Goal: Task Accomplishment & Management: Use online tool/utility

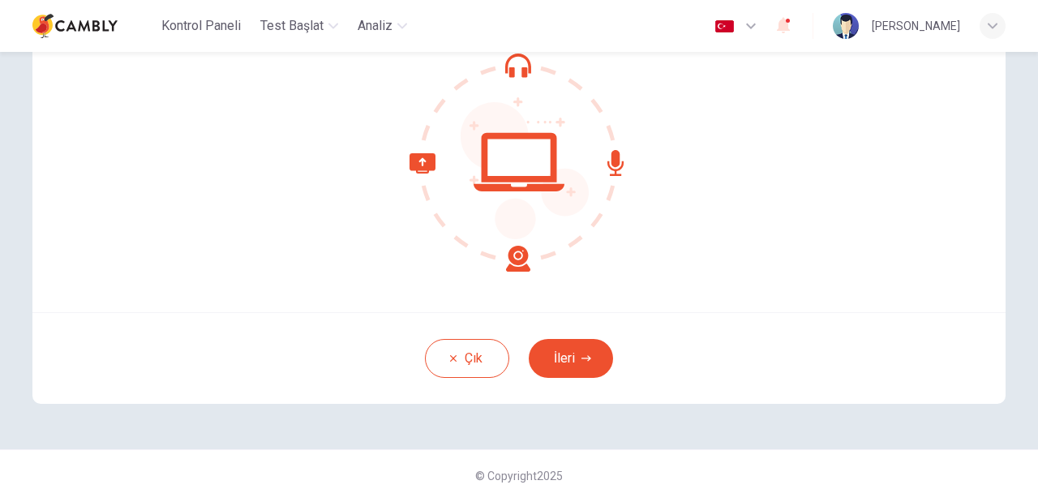
scroll to position [186, 0]
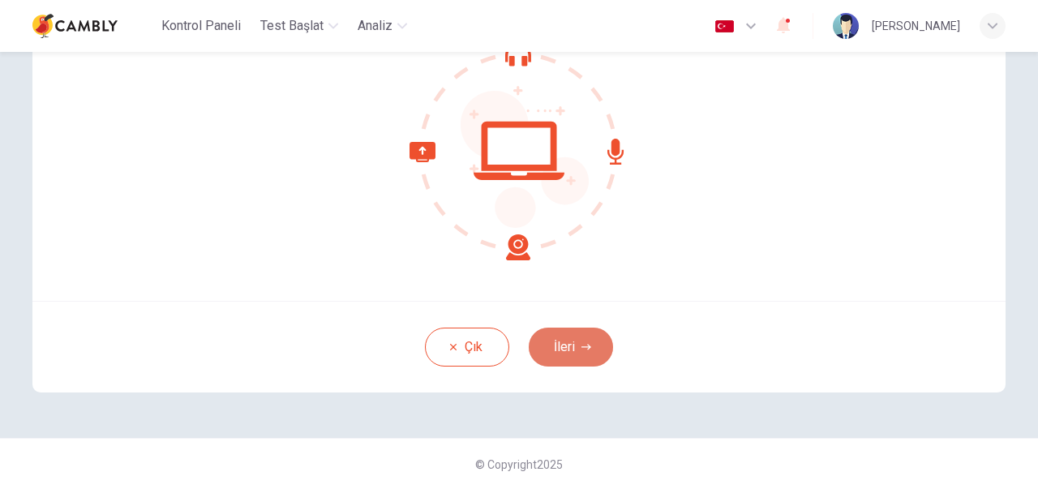
click at [550, 349] on button "İleri" at bounding box center [571, 347] width 84 height 39
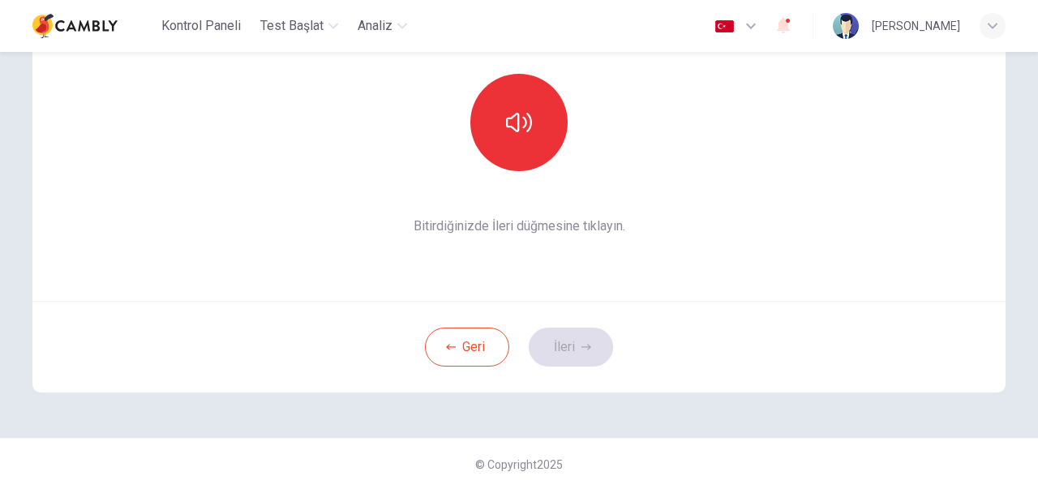
scroll to position [0, 0]
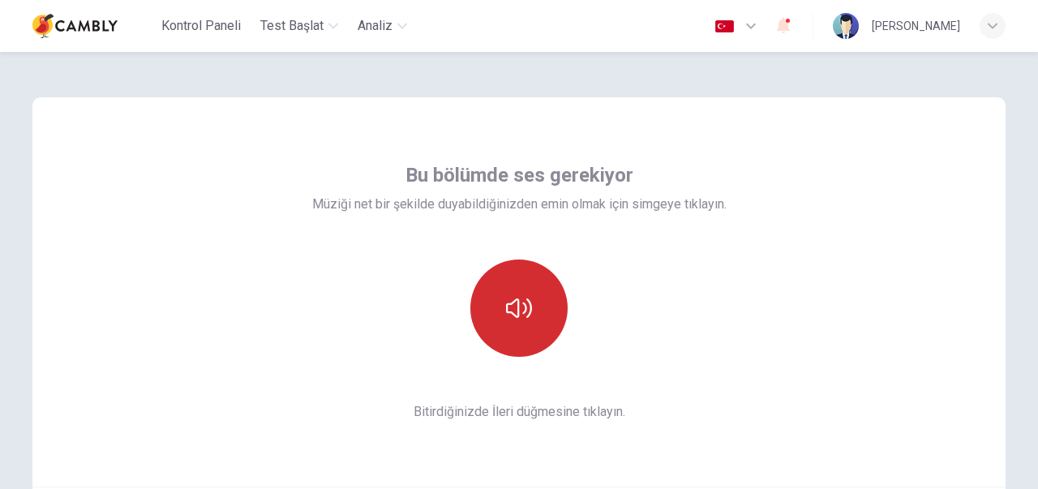
click at [519, 293] on button "button" at bounding box center [518, 308] width 97 height 97
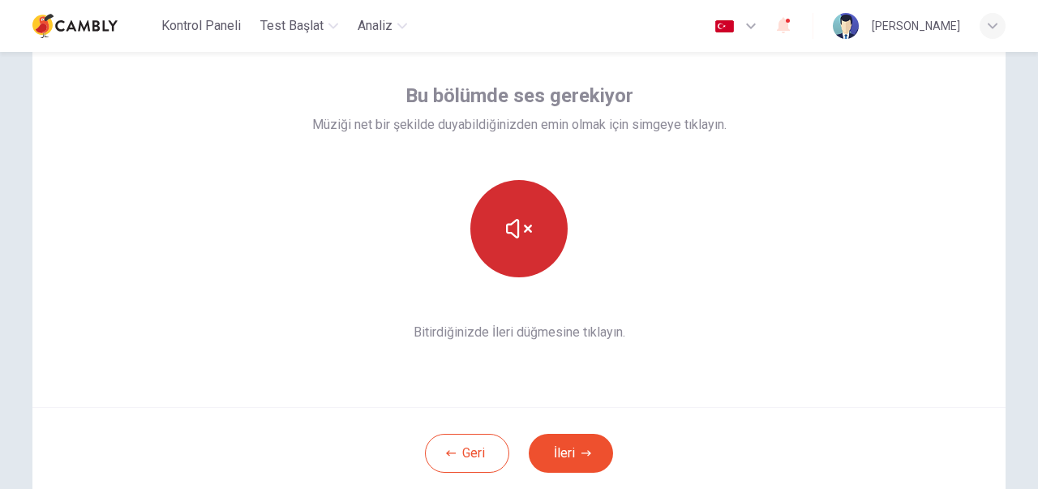
scroll to position [81, 0]
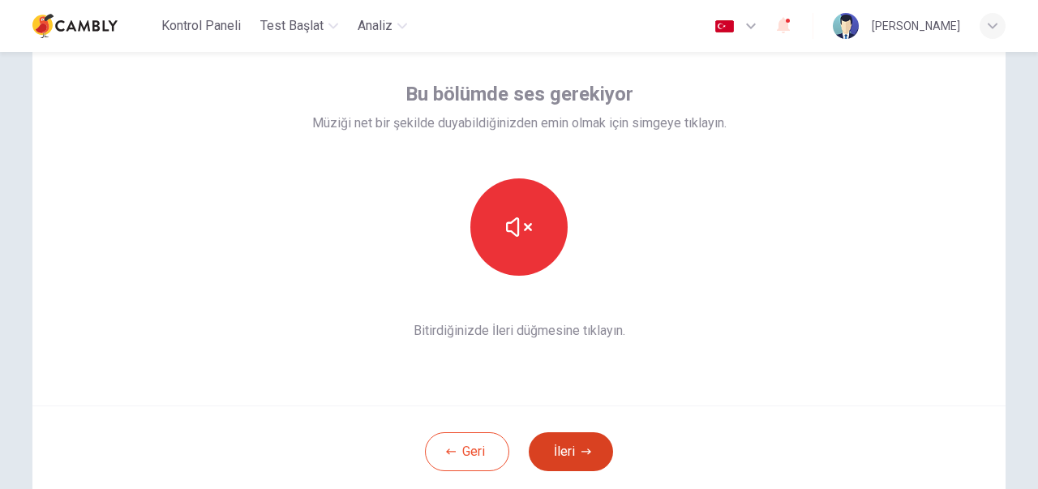
click at [568, 439] on button "İleri" at bounding box center [571, 451] width 84 height 39
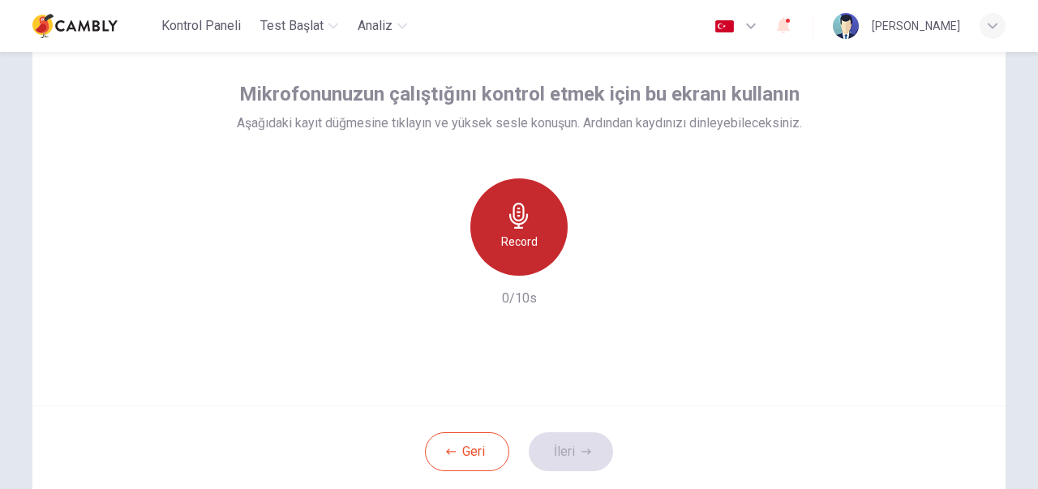
click at [512, 243] on h6 "Record" at bounding box center [519, 241] width 37 height 19
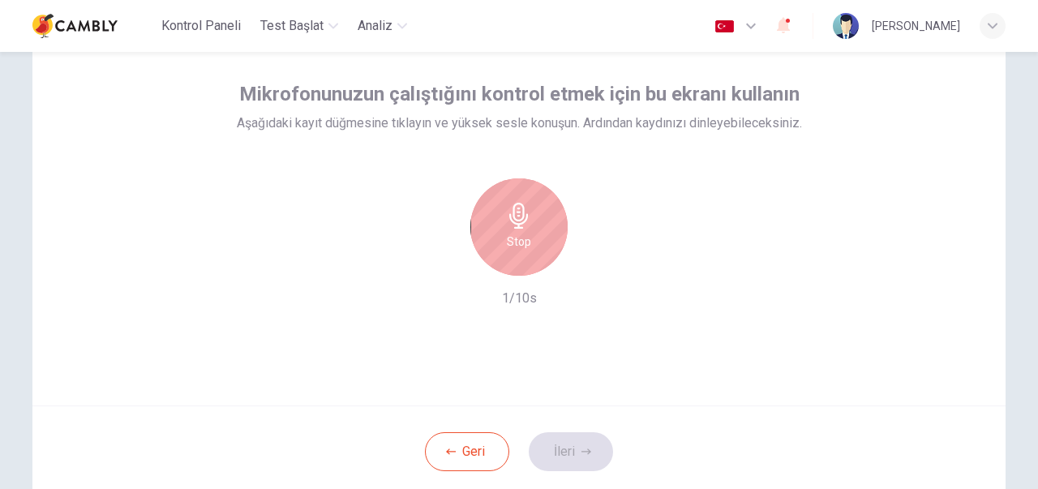
click at [525, 244] on h6 "Stop" at bounding box center [519, 241] width 24 height 19
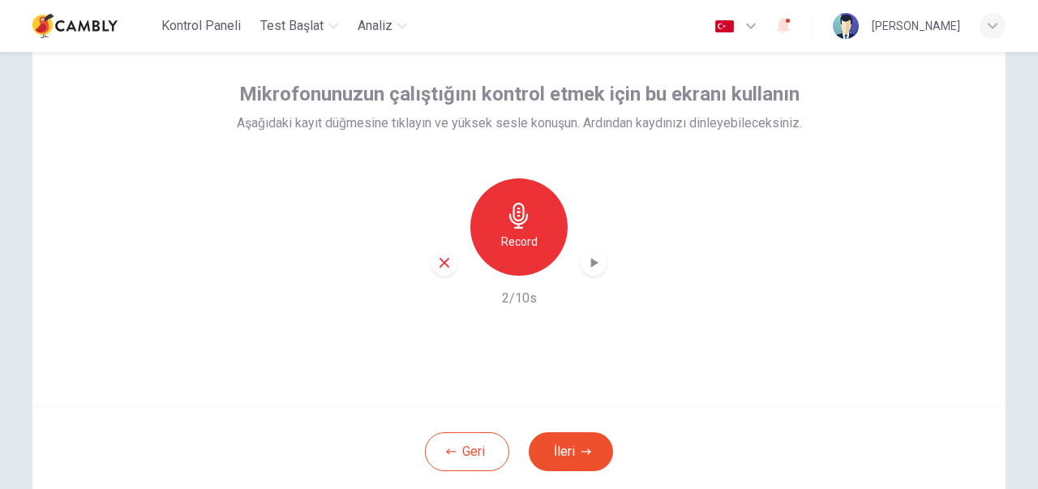
click at [581, 266] on div "button" at bounding box center [594, 263] width 26 height 26
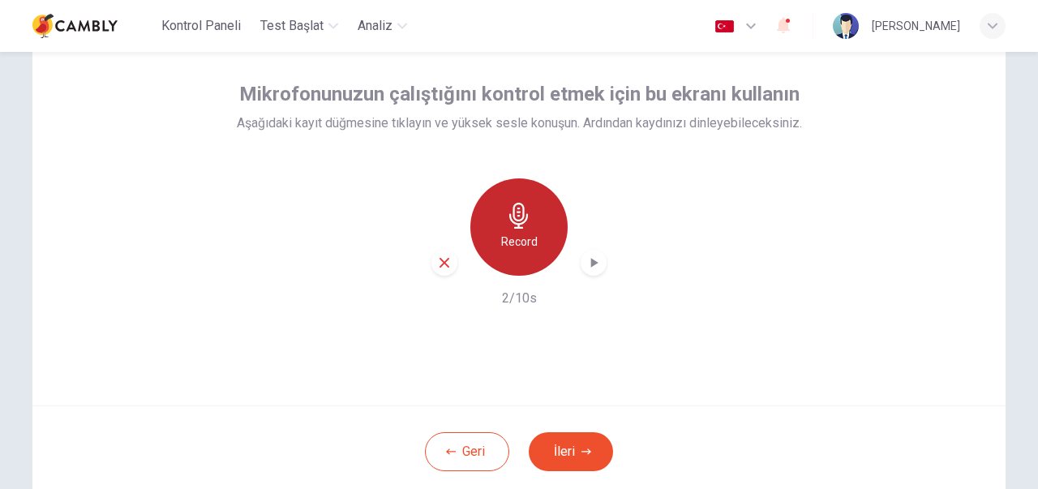
click at [532, 221] on div "Record" at bounding box center [518, 226] width 97 height 97
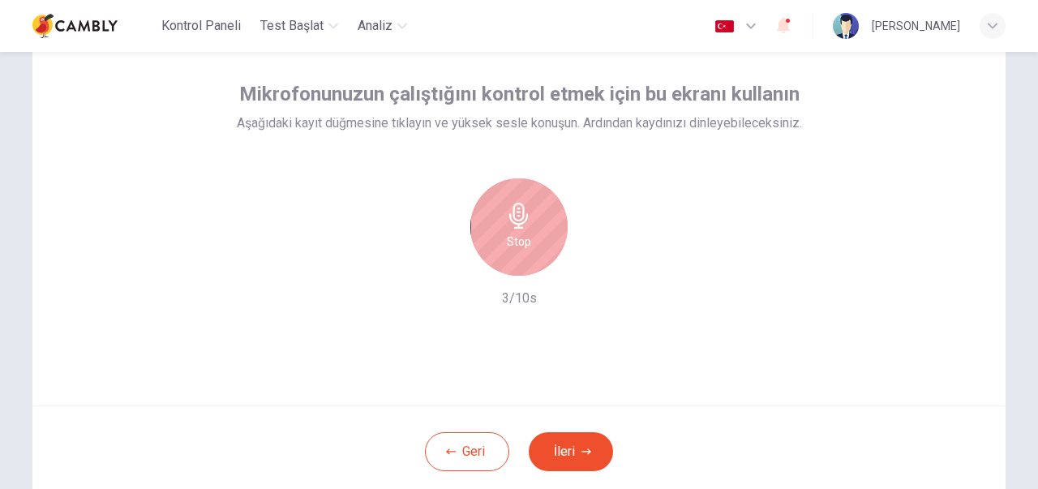
click at [532, 225] on div "Stop" at bounding box center [518, 226] width 97 height 97
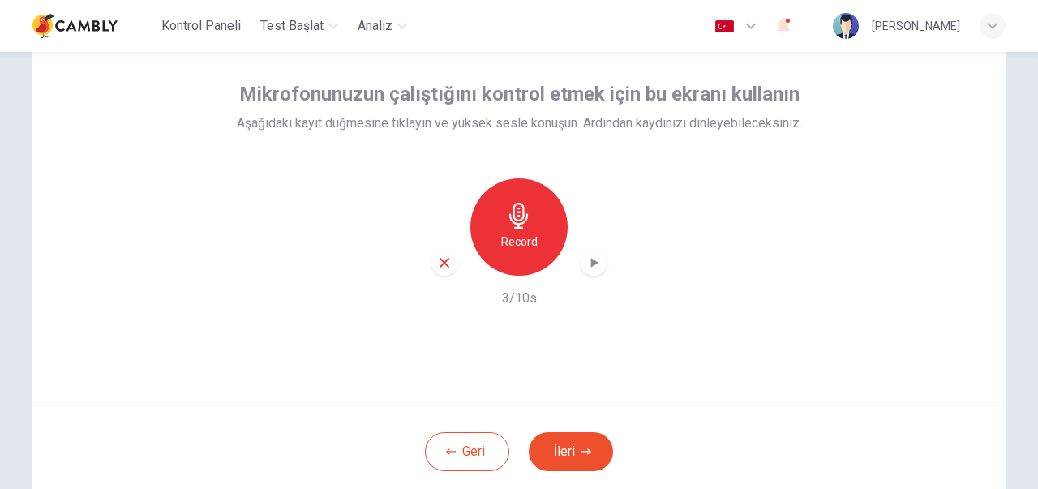
click at [592, 259] on icon "button" at bounding box center [594, 263] width 16 height 16
click at [522, 230] on div "Record" at bounding box center [518, 226] width 97 height 97
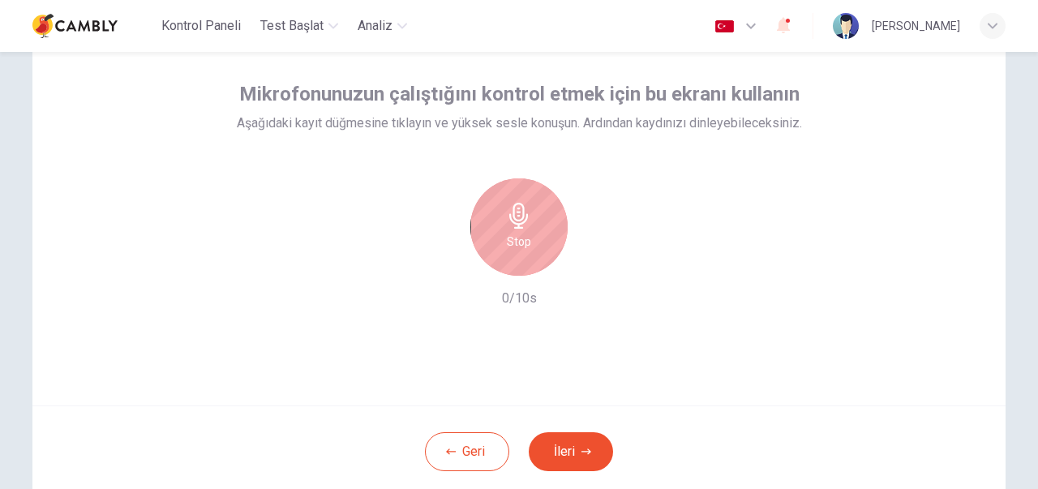
click at [522, 230] on div "Stop" at bounding box center [518, 226] width 97 height 97
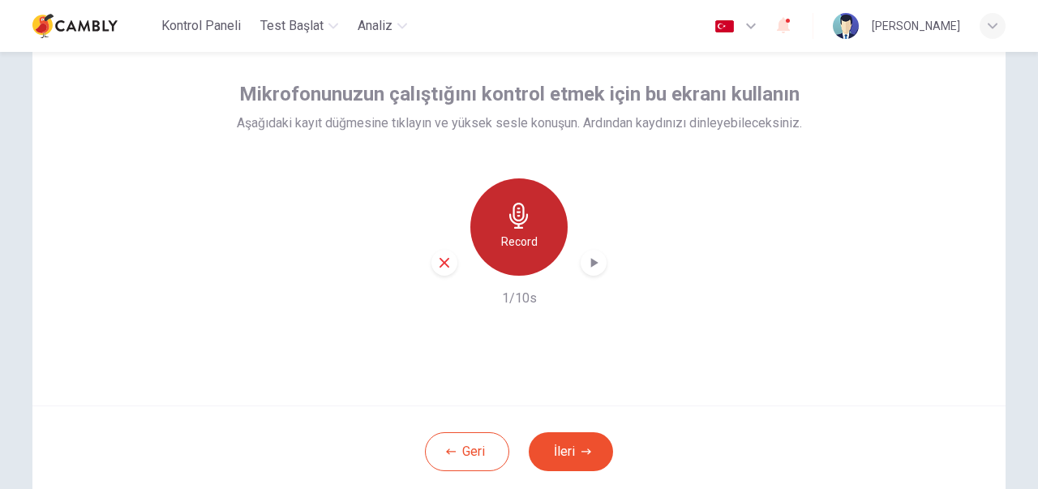
click at [522, 230] on div "Record" at bounding box center [518, 226] width 97 height 97
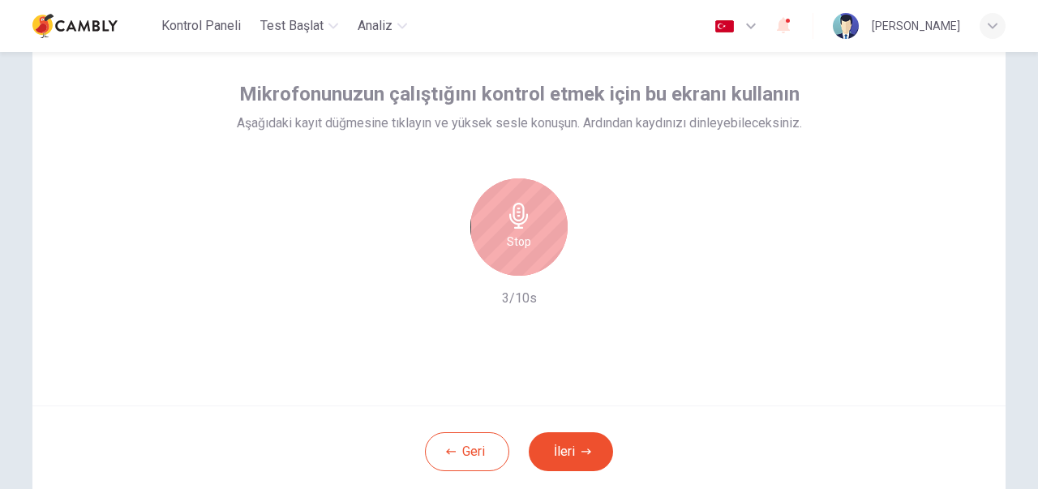
click at [506, 219] on icon "button" at bounding box center [519, 216] width 26 height 26
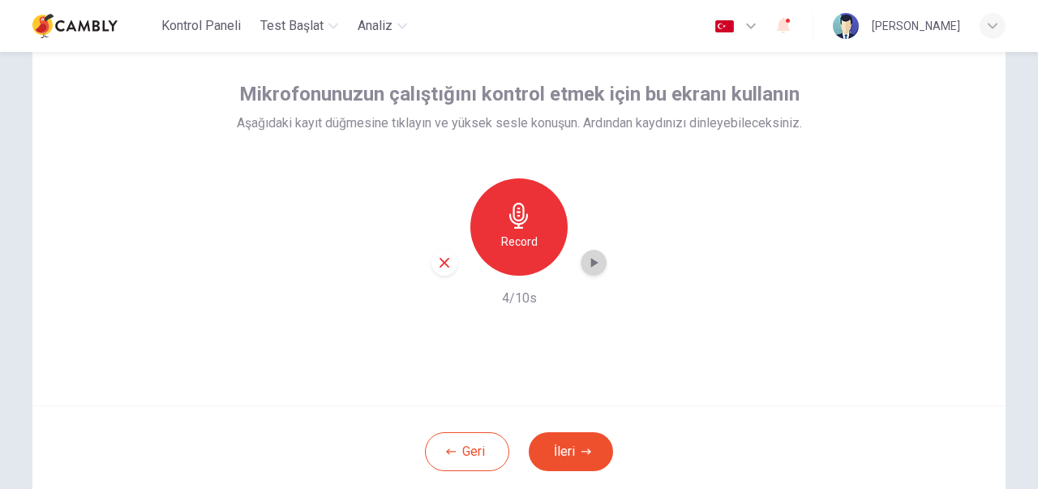
click at [587, 256] on icon "button" at bounding box center [594, 263] width 16 height 16
click at [537, 228] on div "Record" at bounding box center [518, 226] width 97 height 97
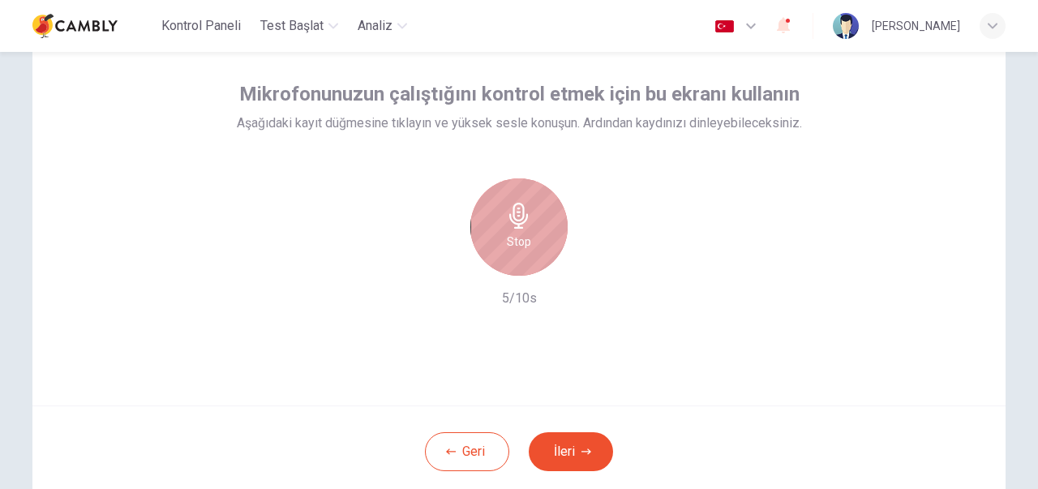
click at [531, 244] on div "Stop" at bounding box center [518, 226] width 97 height 97
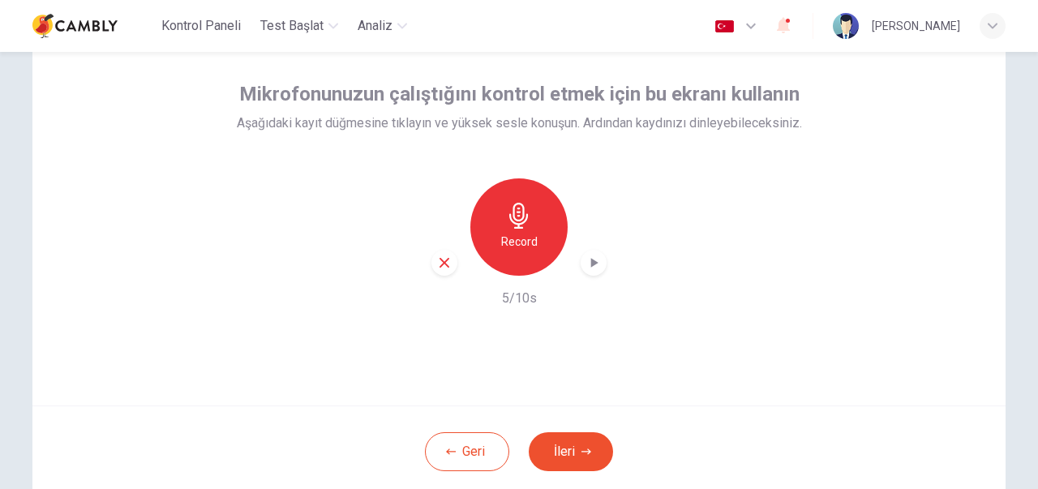
click at [586, 265] on icon "button" at bounding box center [594, 263] width 16 height 16
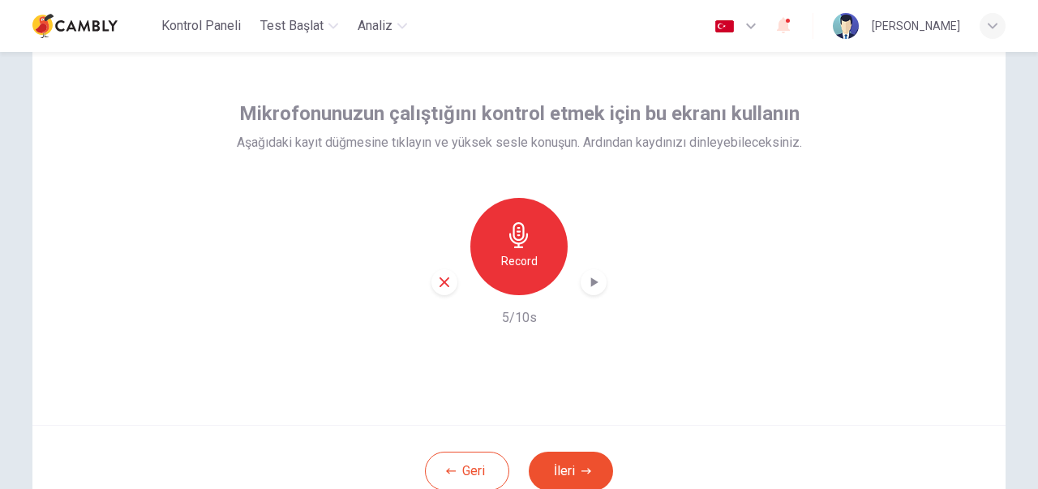
scroll to position [162, 0]
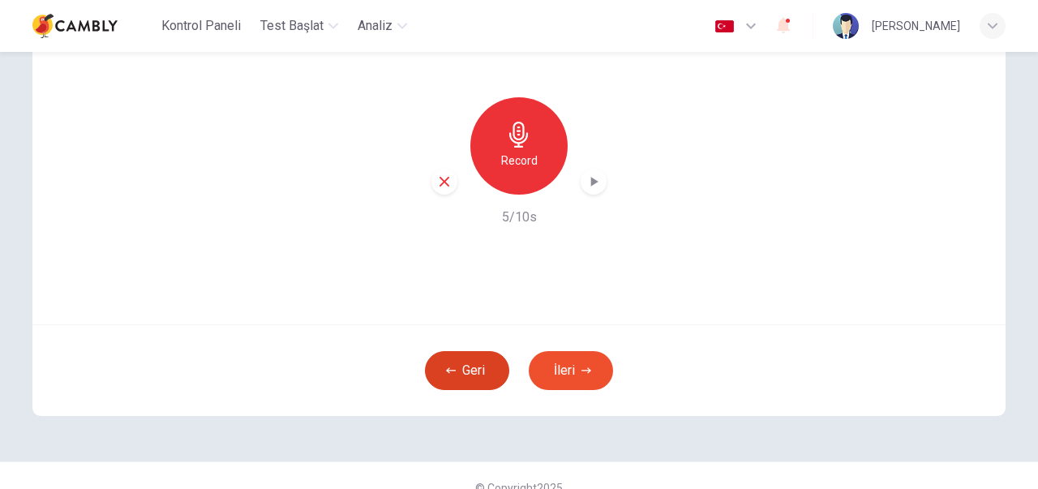
click at [466, 382] on button "Geri" at bounding box center [467, 370] width 84 height 39
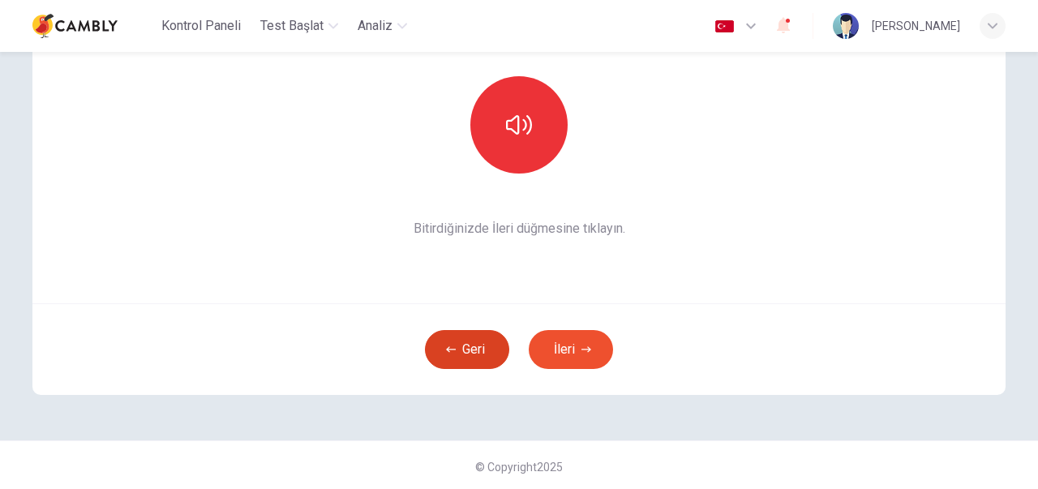
scroll to position [186, 0]
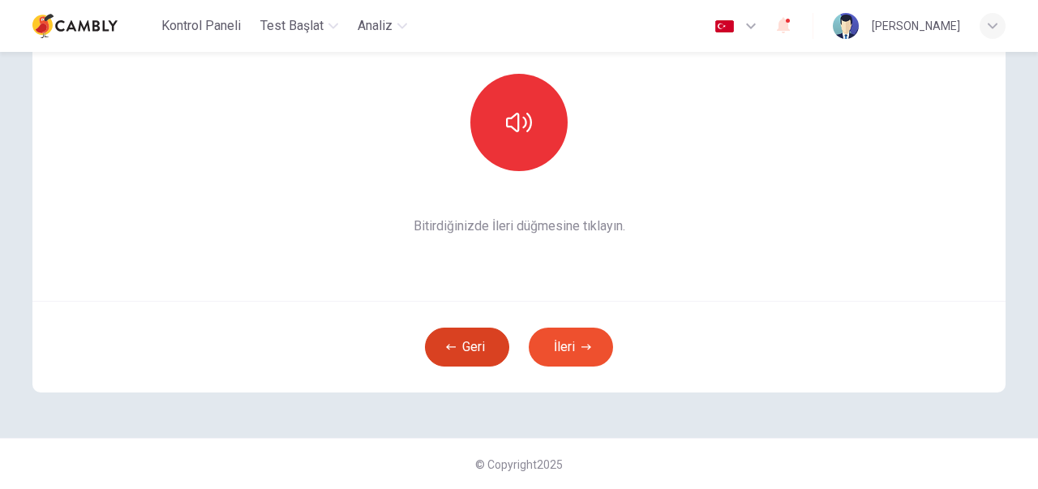
click at [478, 350] on button "Geri" at bounding box center [467, 347] width 84 height 39
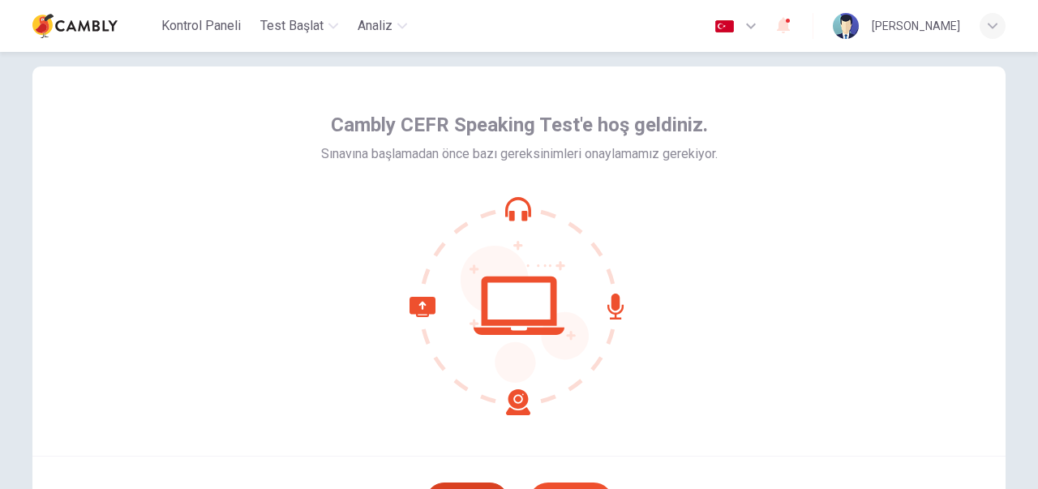
scroll to position [24, 0]
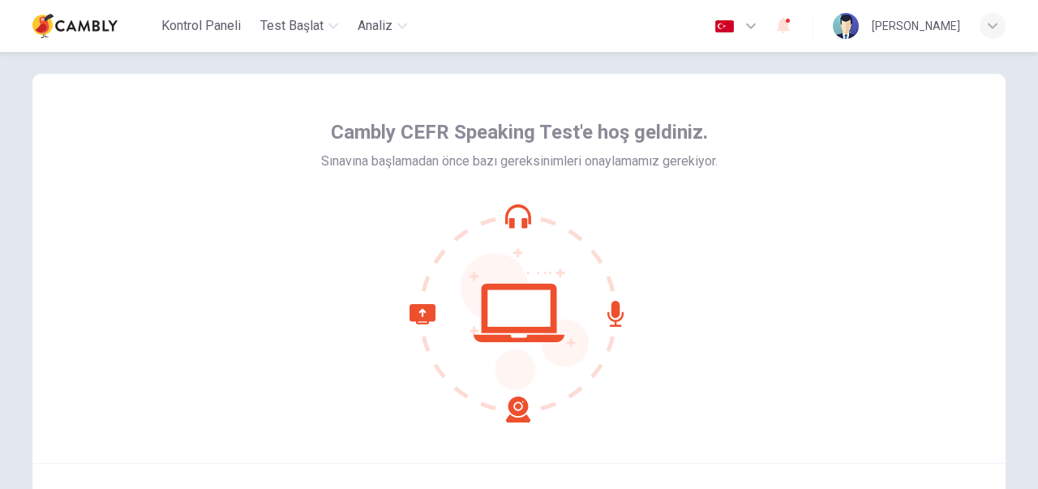
click at [607, 311] on icon at bounding box center [519, 313] width 219 height 219
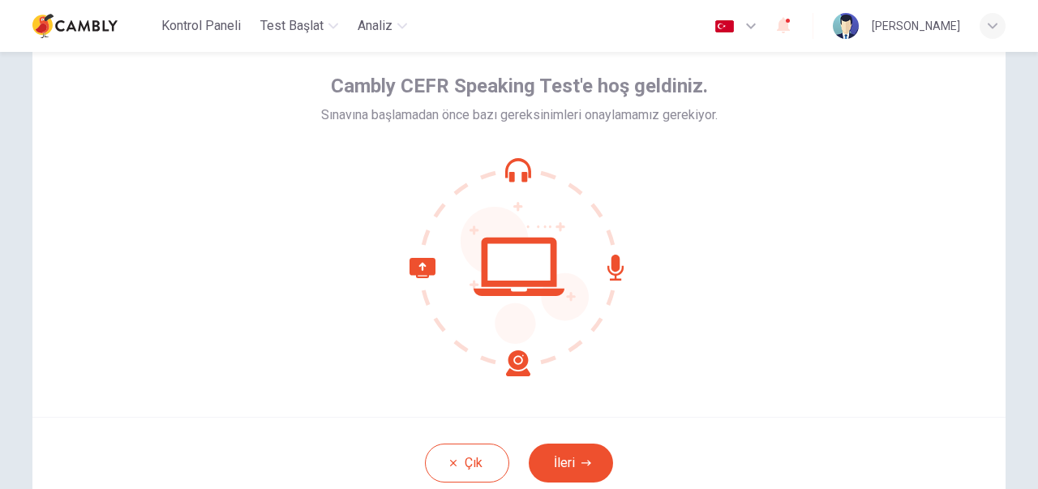
scroll to position [105, 0]
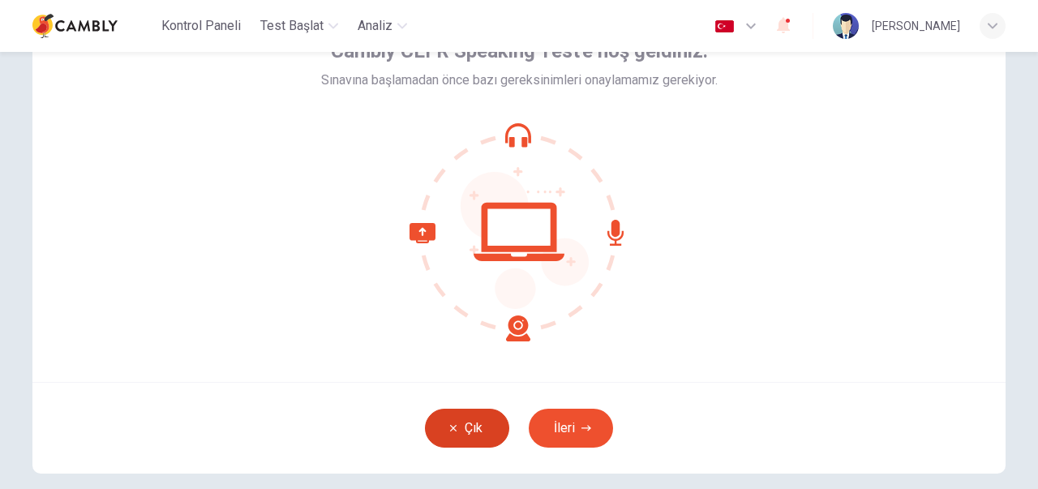
click at [446, 419] on button "Çık" at bounding box center [467, 428] width 84 height 39
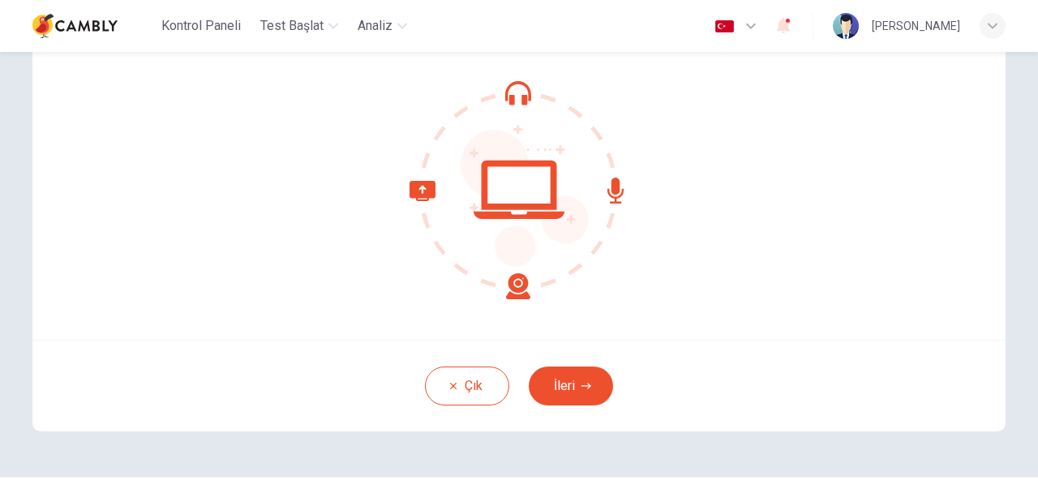
scroll to position [162, 0]
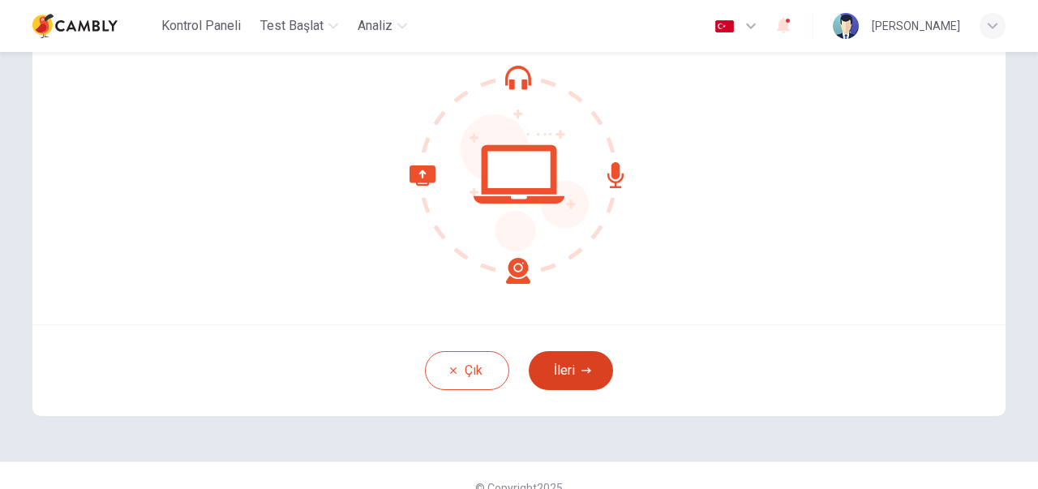
click at [555, 369] on button "İleri" at bounding box center [571, 370] width 84 height 39
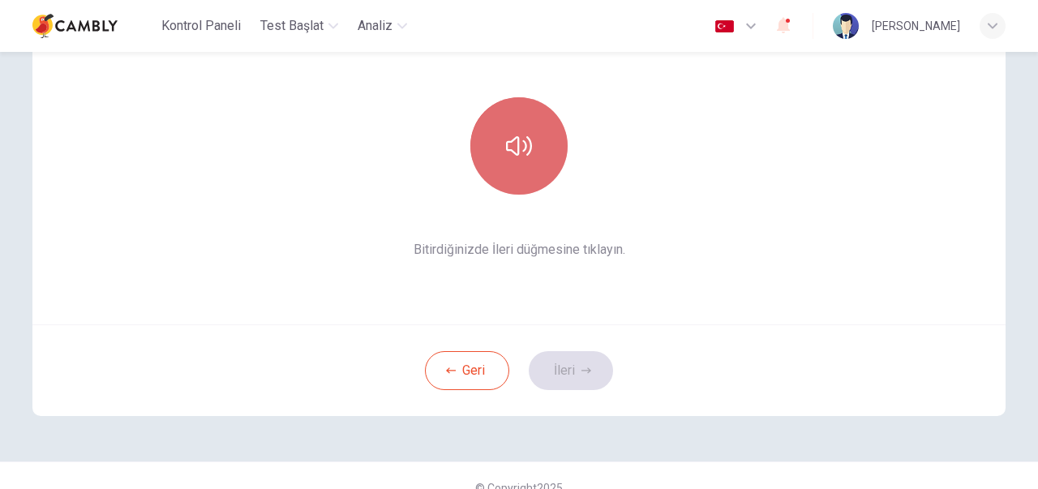
click at [495, 124] on button "button" at bounding box center [518, 145] width 97 height 97
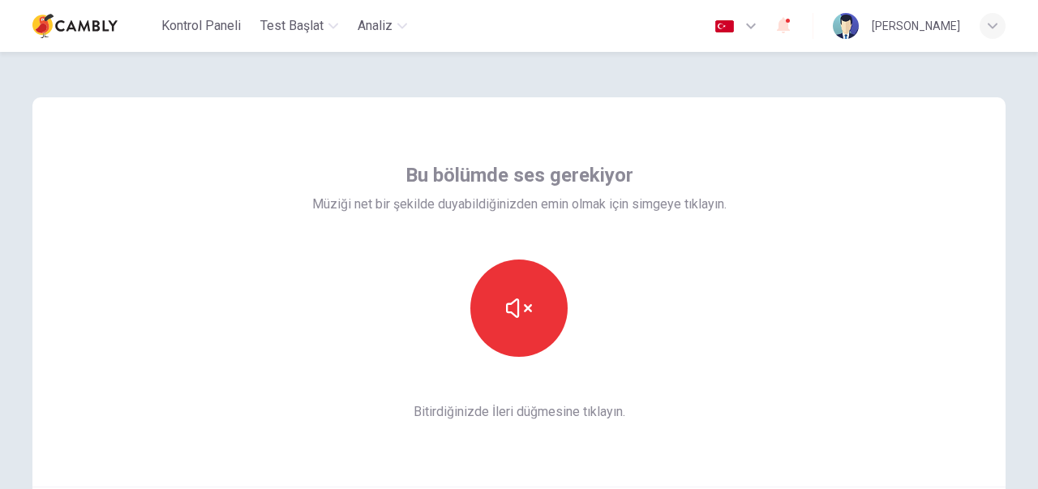
scroll to position [81, 0]
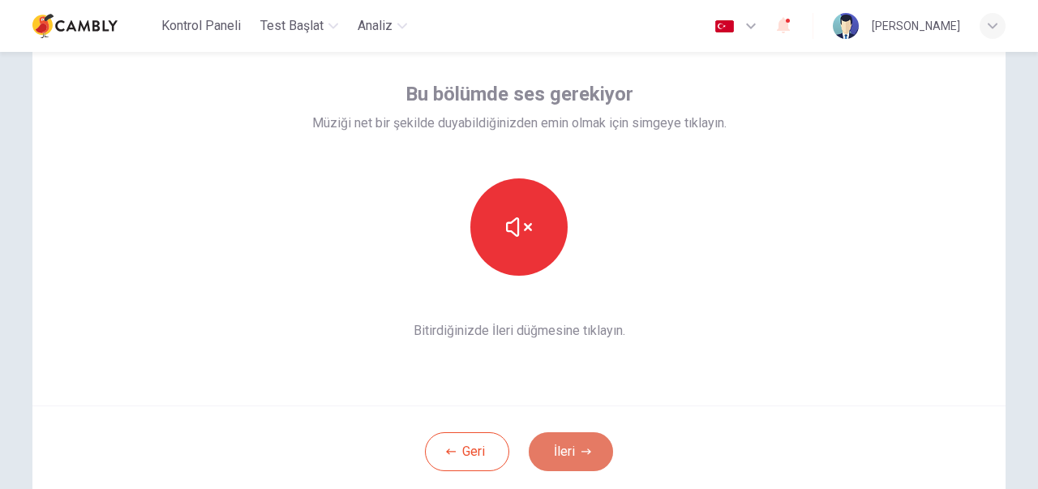
click at [572, 433] on button "İleri" at bounding box center [571, 451] width 84 height 39
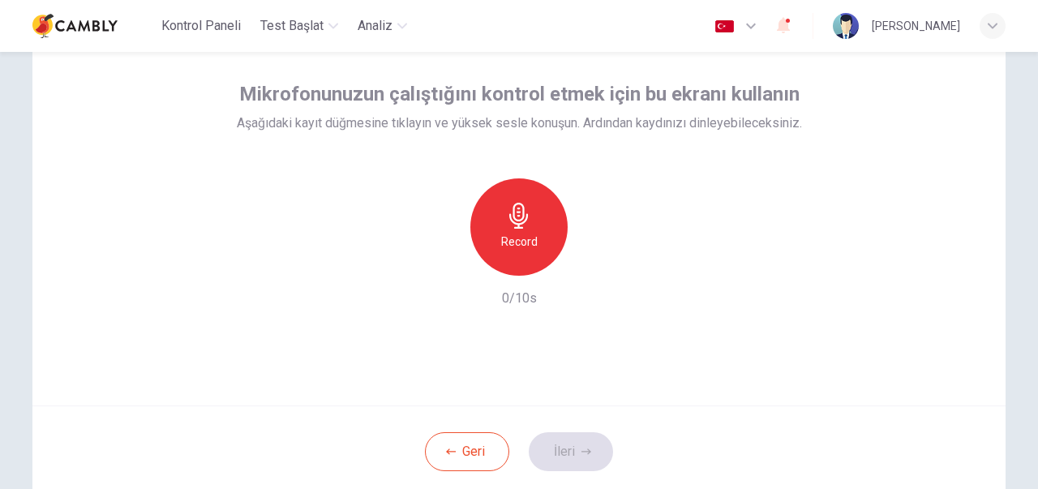
click at [505, 233] on h6 "Record" at bounding box center [519, 241] width 37 height 19
click at [581, 260] on div "button" at bounding box center [594, 263] width 26 height 26
click at [560, 447] on button "İleri" at bounding box center [571, 451] width 84 height 39
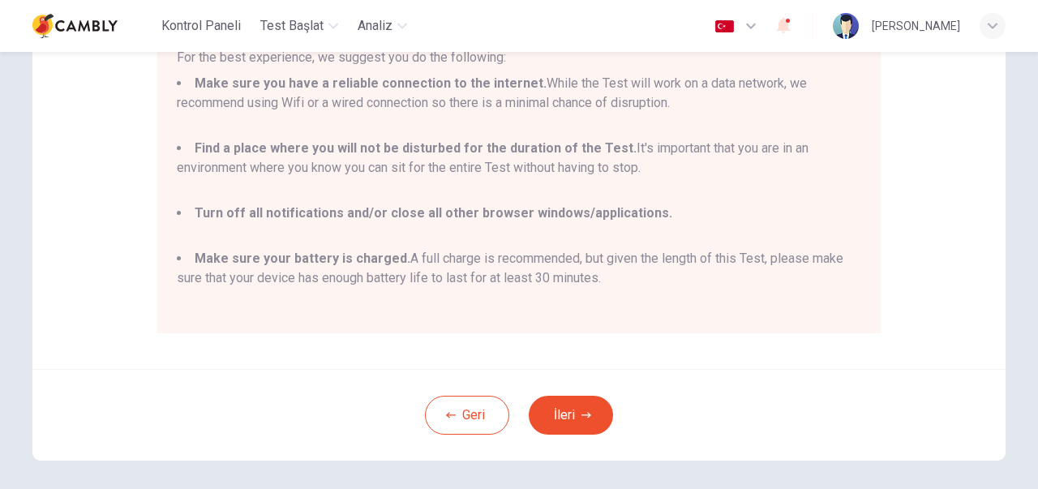
scroll to position [324, 0]
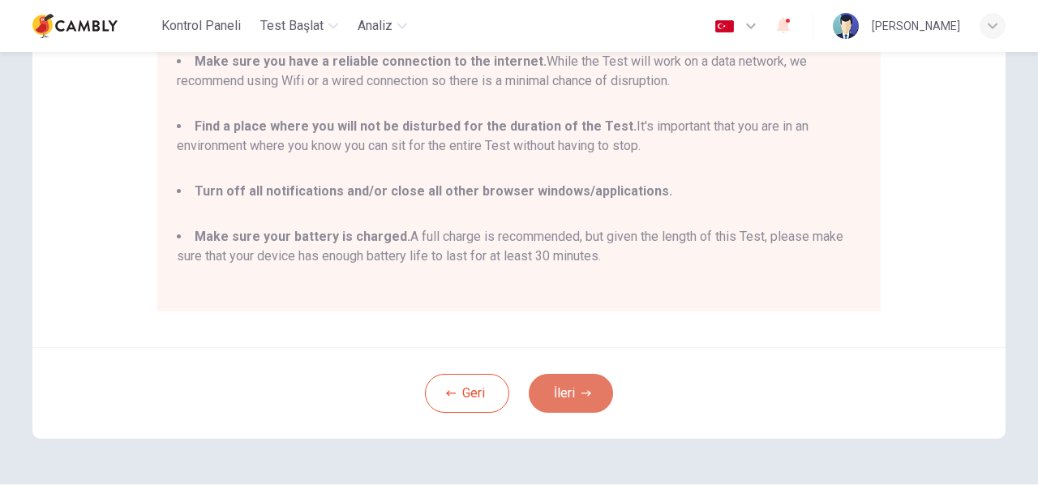
click at [573, 399] on button "İleri" at bounding box center [571, 393] width 84 height 39
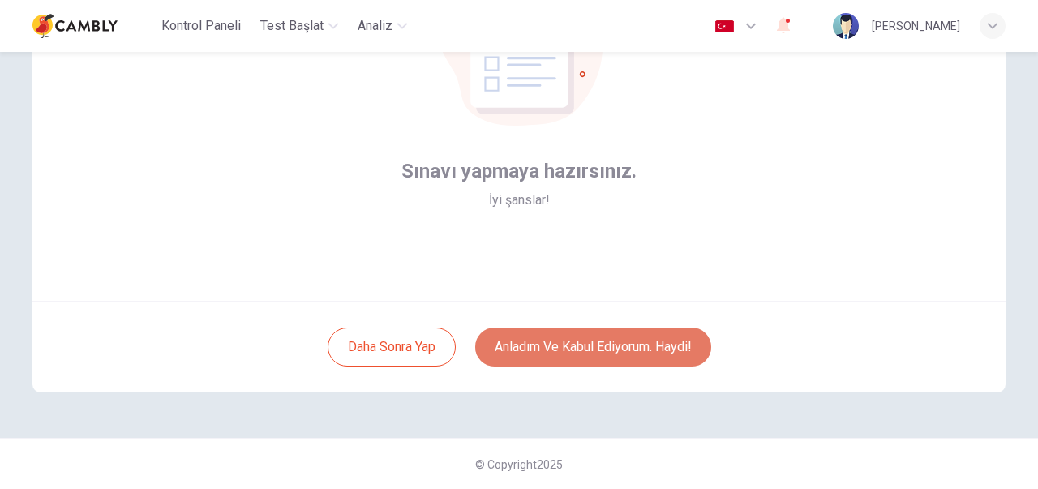
click at [581, 353] on button "Anladım ve kabul ediyorum. Haydi!" at bounding box center [593, 347] width 236 height 39
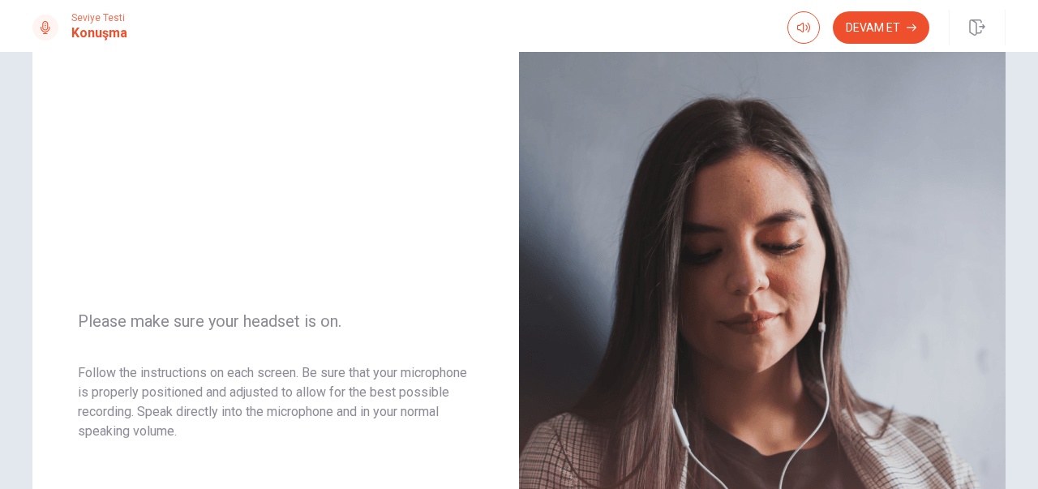
scroll to position [143, 0]
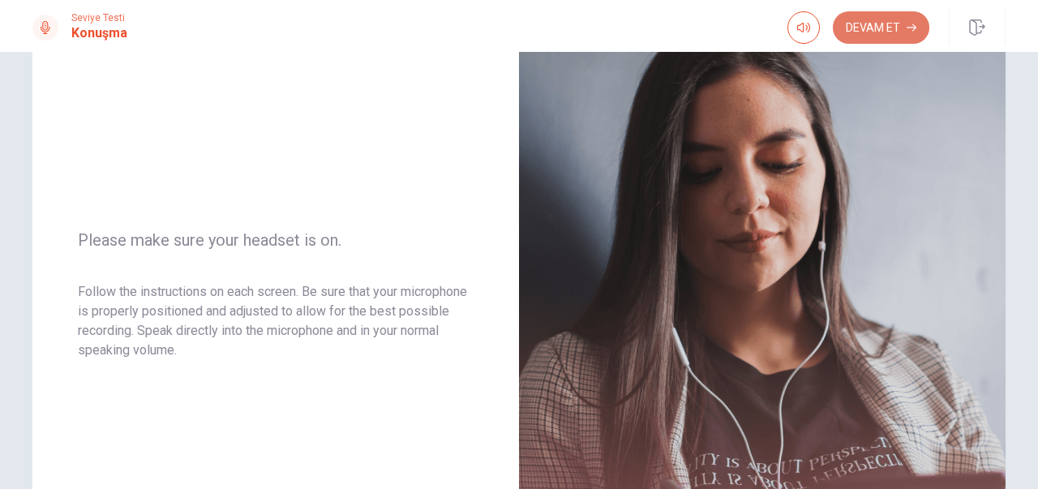
click at [897, 31] on button "Devam Et" at bounding box center [881, 27] width 97 height 32
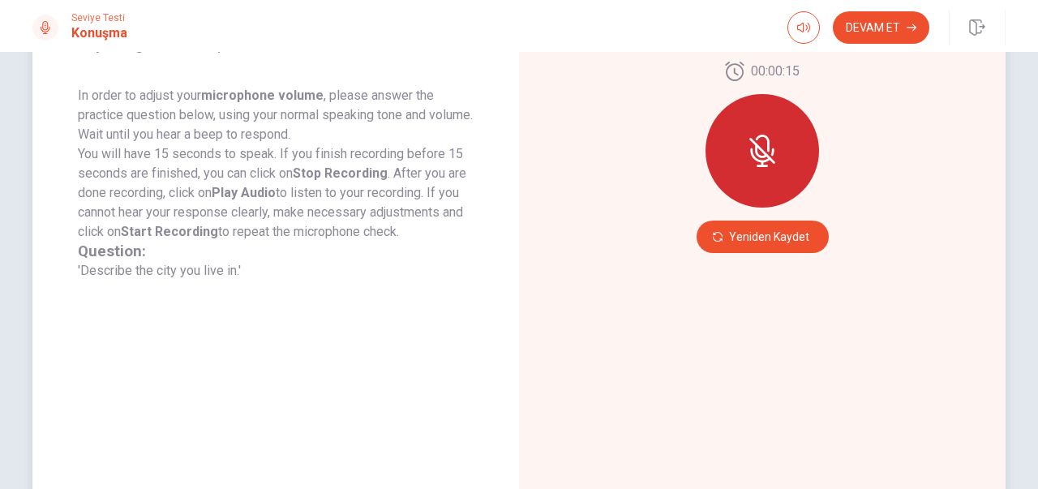
scroll to position [324, 0]
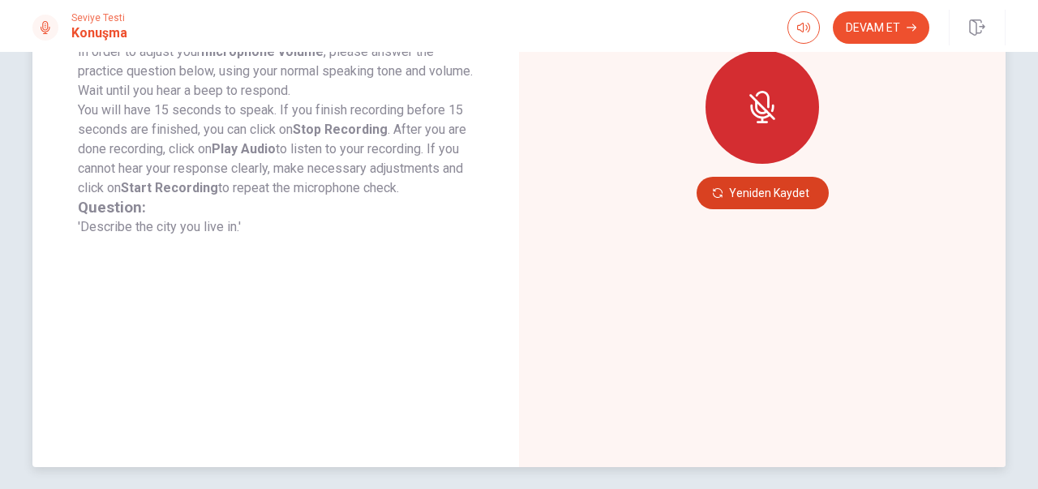
click at [763, 183] on button "Yeniden Kaydet" at bounding box center [763, 193] width 132 height 32
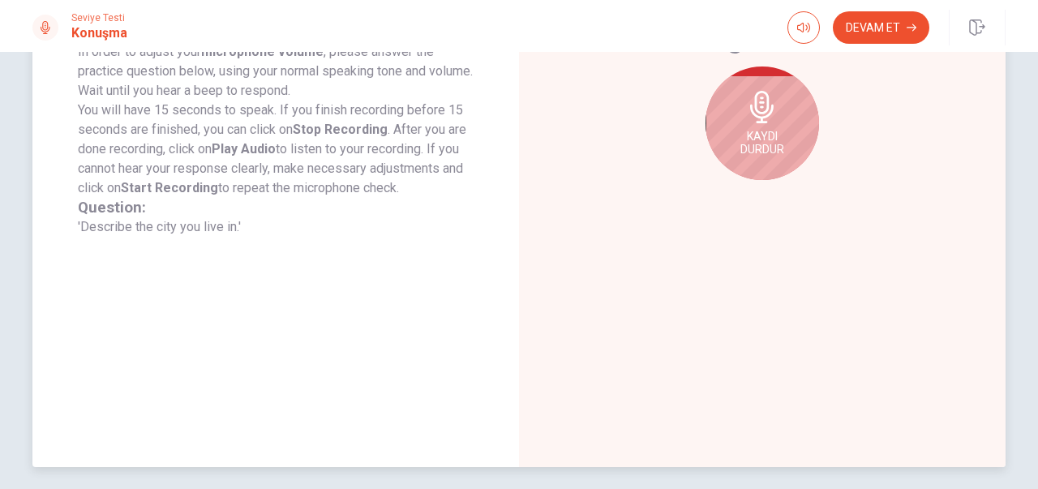
click at [746, 118] on icon at bounding box center [762, 107] width 32 height 32
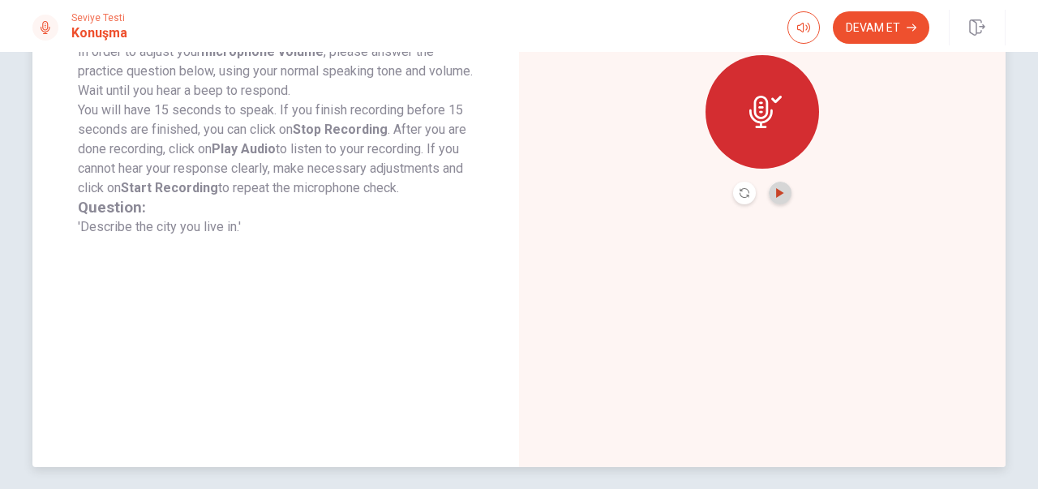
click at [779, 197] on icon "Play Audio" at bounding box center [780, 193] width 10 height 10
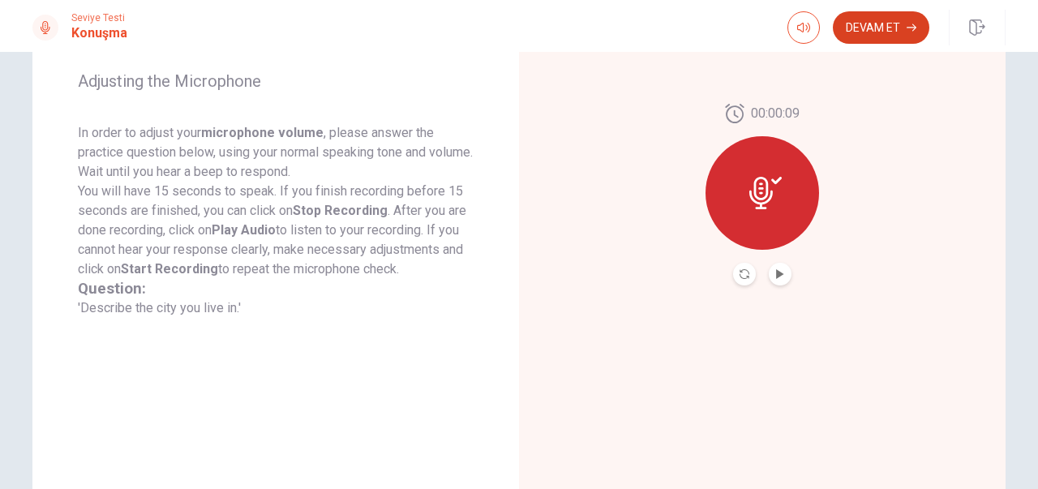
click at [874, 20] on button "Devam Et" at bounding box center [881, 27] width 97 height 32
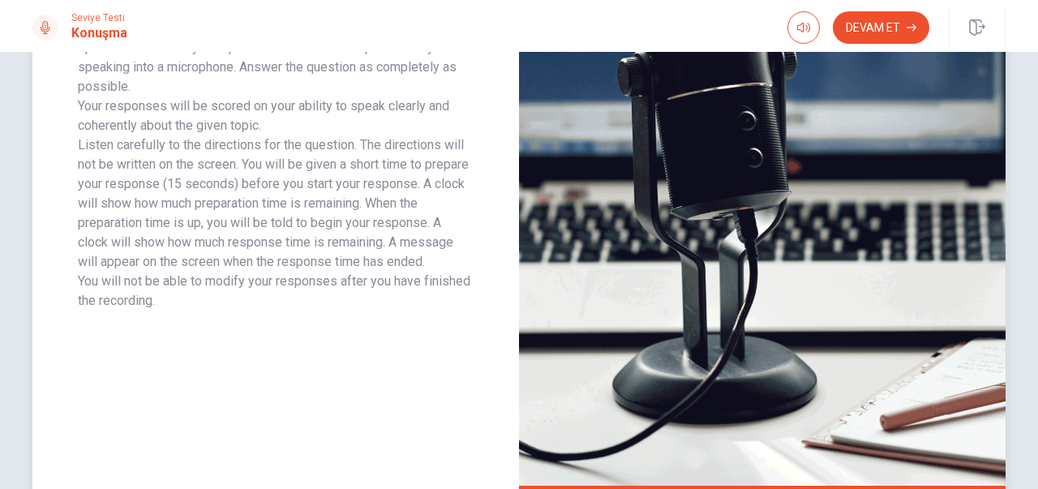
scroll to position [386, 0]
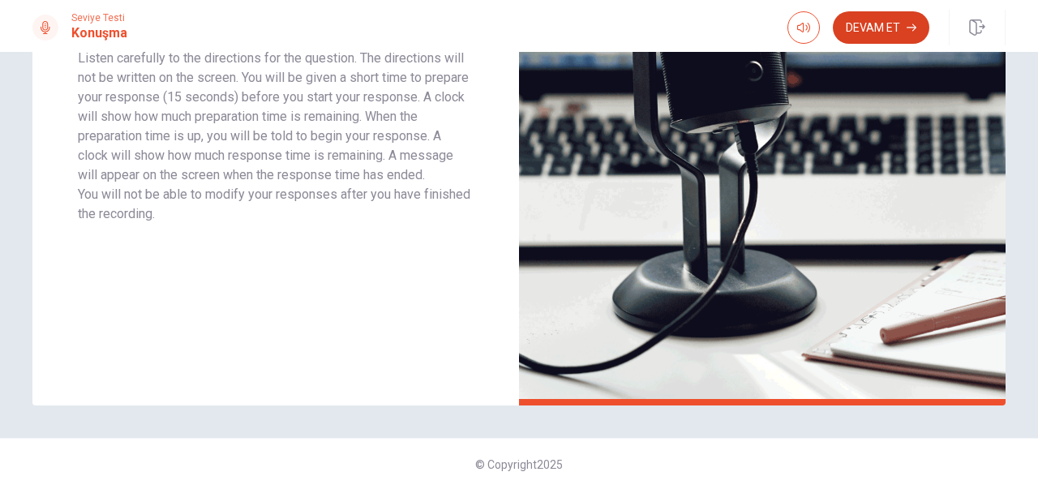
click at [874, 37] on button "Devam Et" at bounding box center [881, 27] width 97 height 32
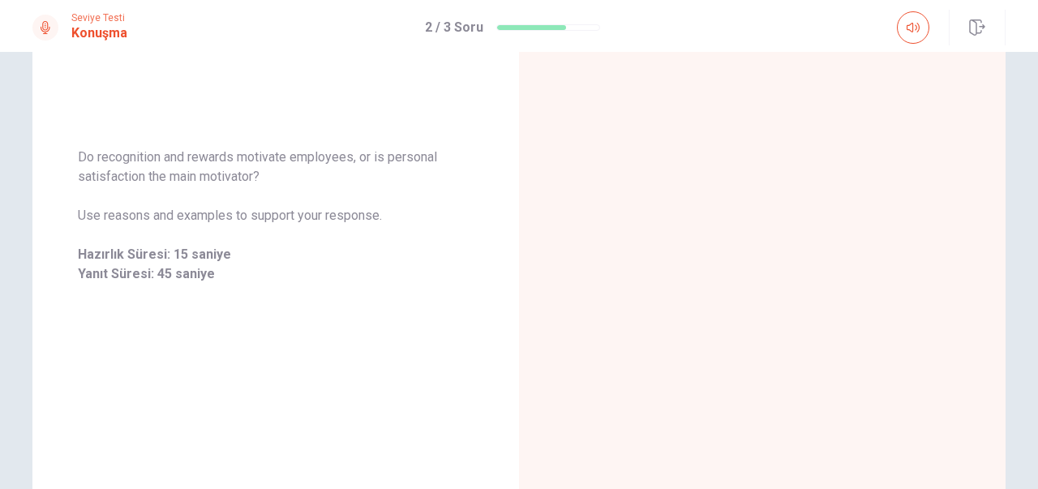
scroll to position [243, 0]
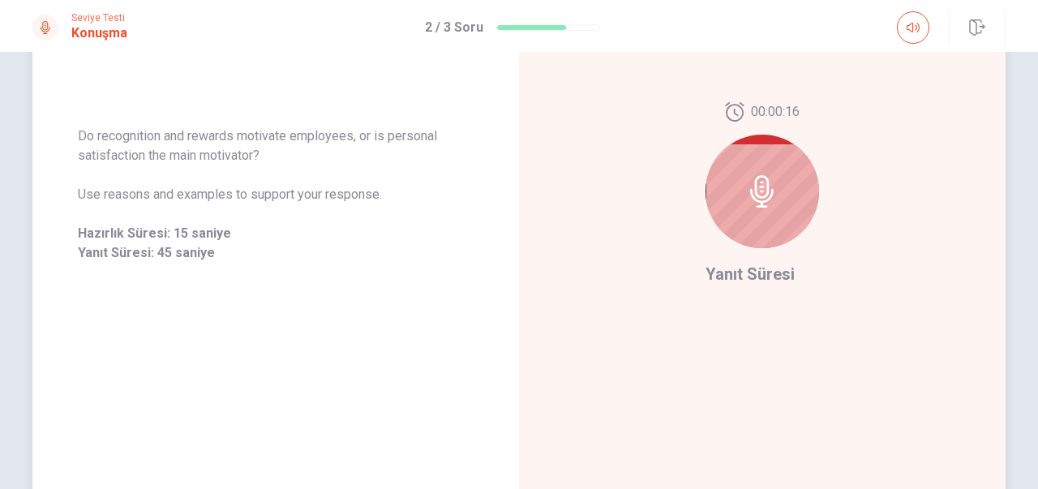
click at [763, 204] on icon at bounding box center [762, 191] width 32 height 32
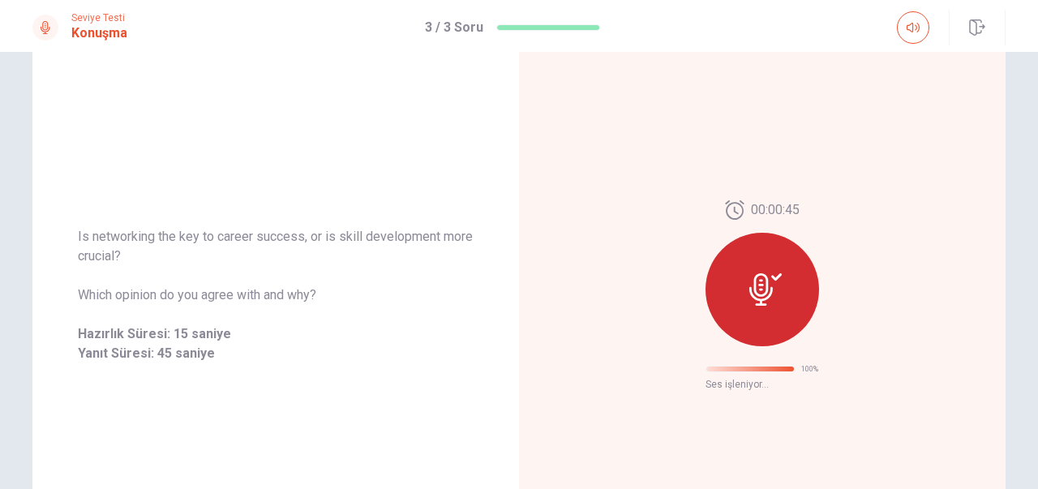
scroll to position [101, 0]
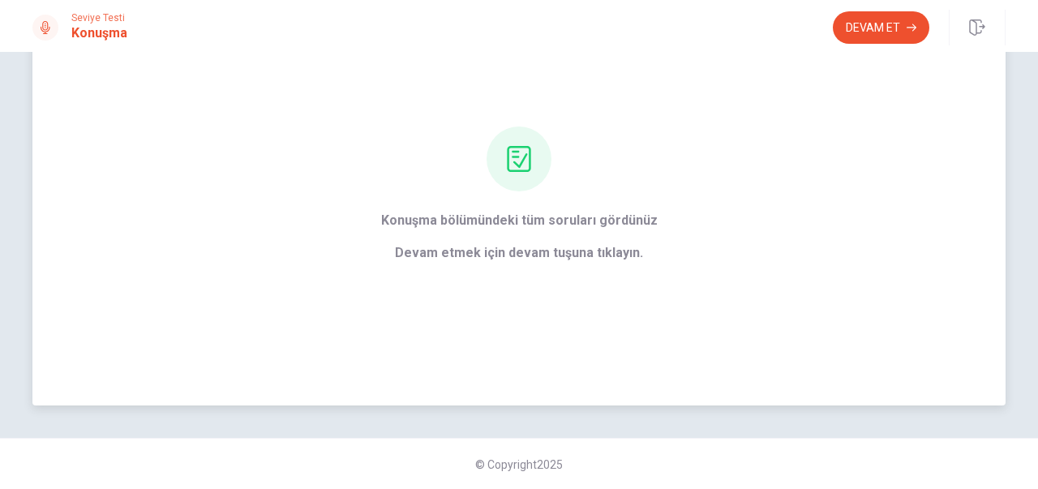
click at [587, 247] on span "Devam etmek için devam tuşuna tıklayın." at bounding box center [519, 252] width 277 height 19
click at [900, 32] on button "Devam Et" at bounding box center [881, 27] width 97 height 32
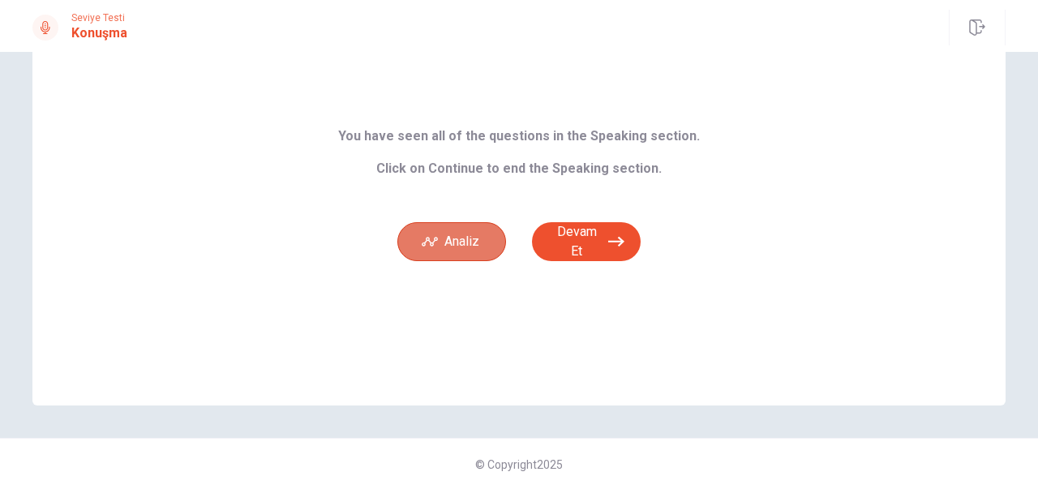
click at [462, 228] on button "Analiz" at bounding box center [451, 241] width 109 height 39
